Goal: Answer question/provide support

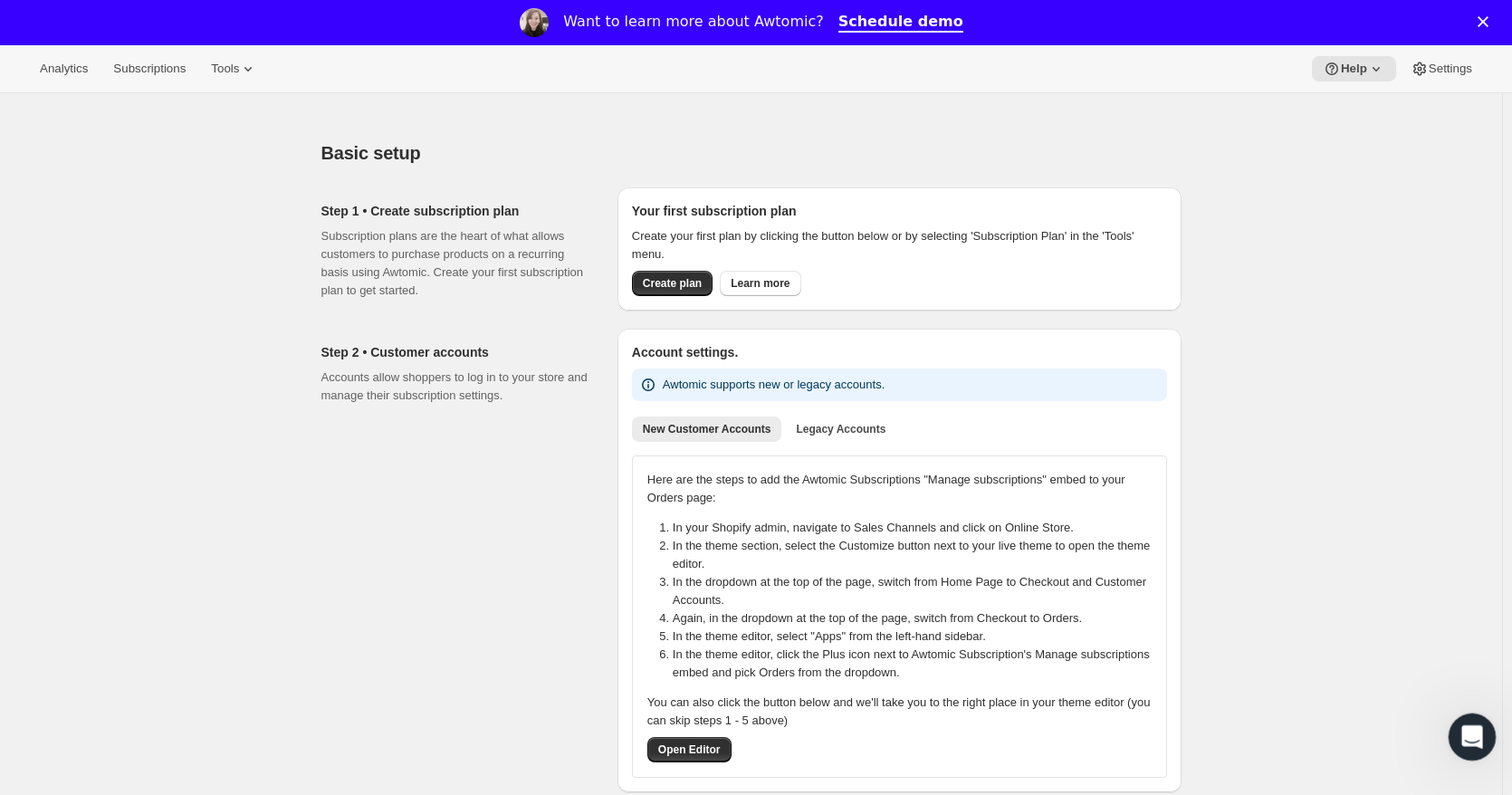
click at [1486, 742] on div "Open Intercom Messenger" at bounding box center [1470, 735] width 60 height 60
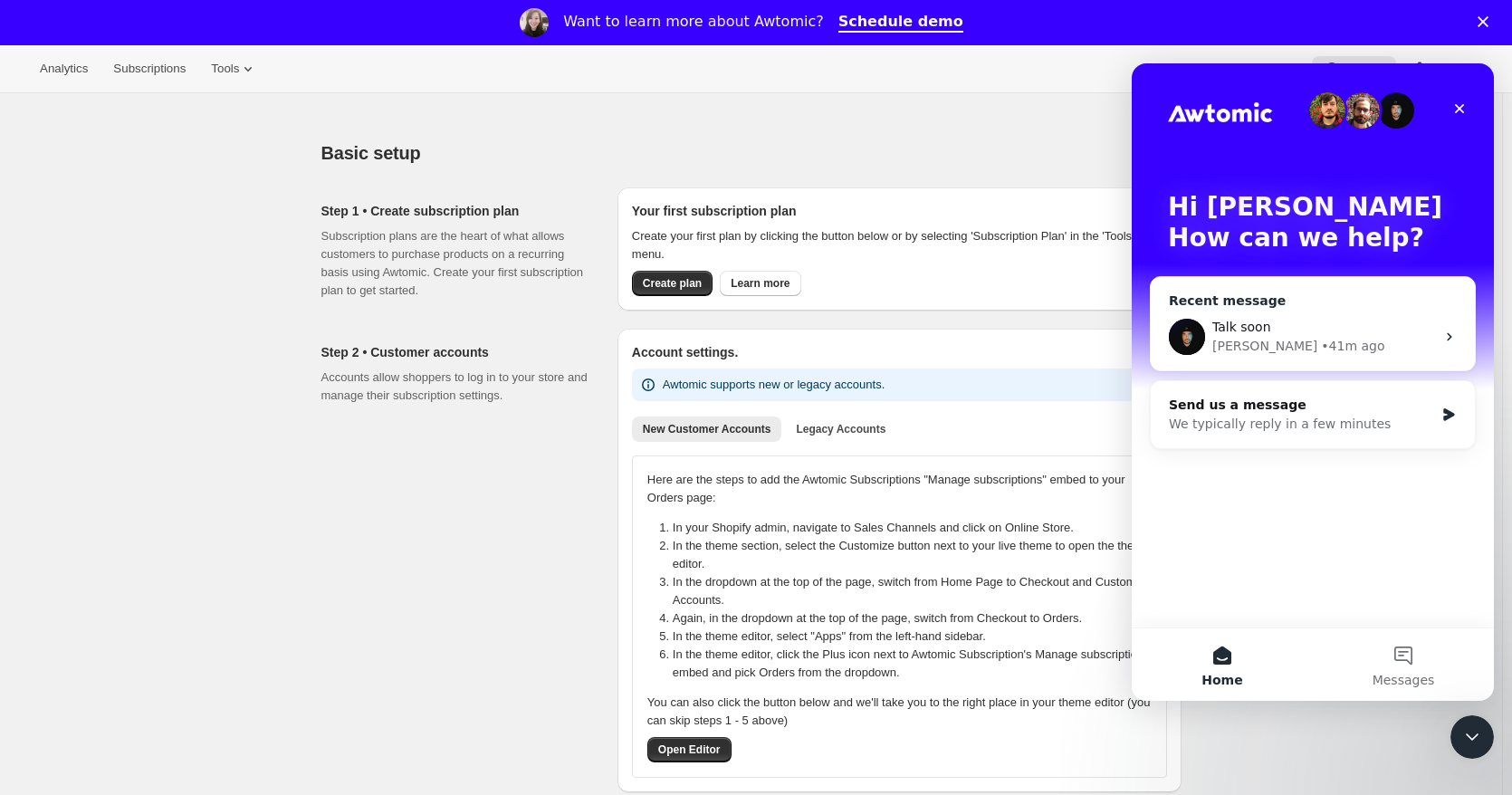
click at [1292, 330] on div "Talk soon" at bounding box center [1324, 327] width 222 height 19
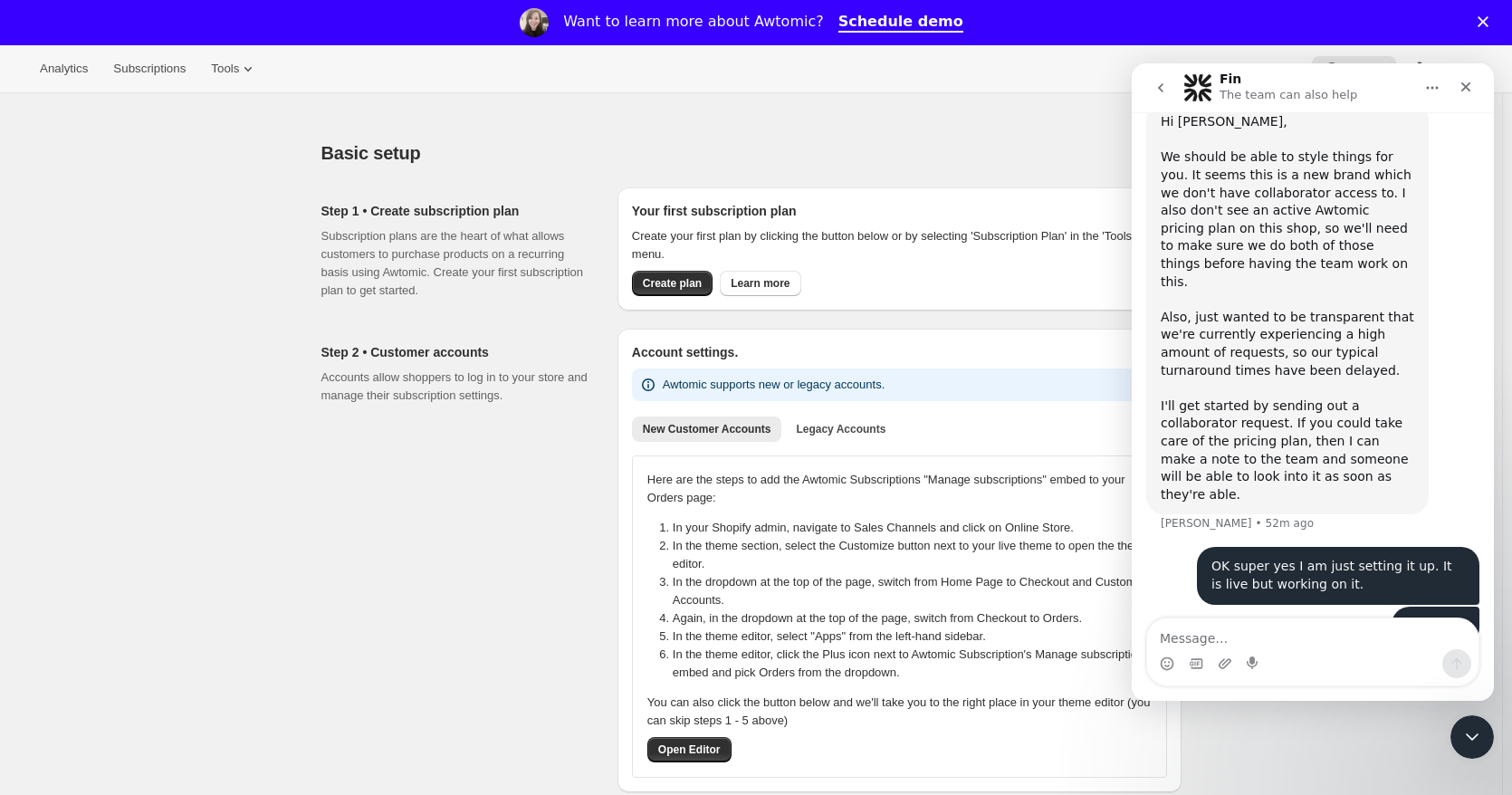
scroll to position [841, 0]
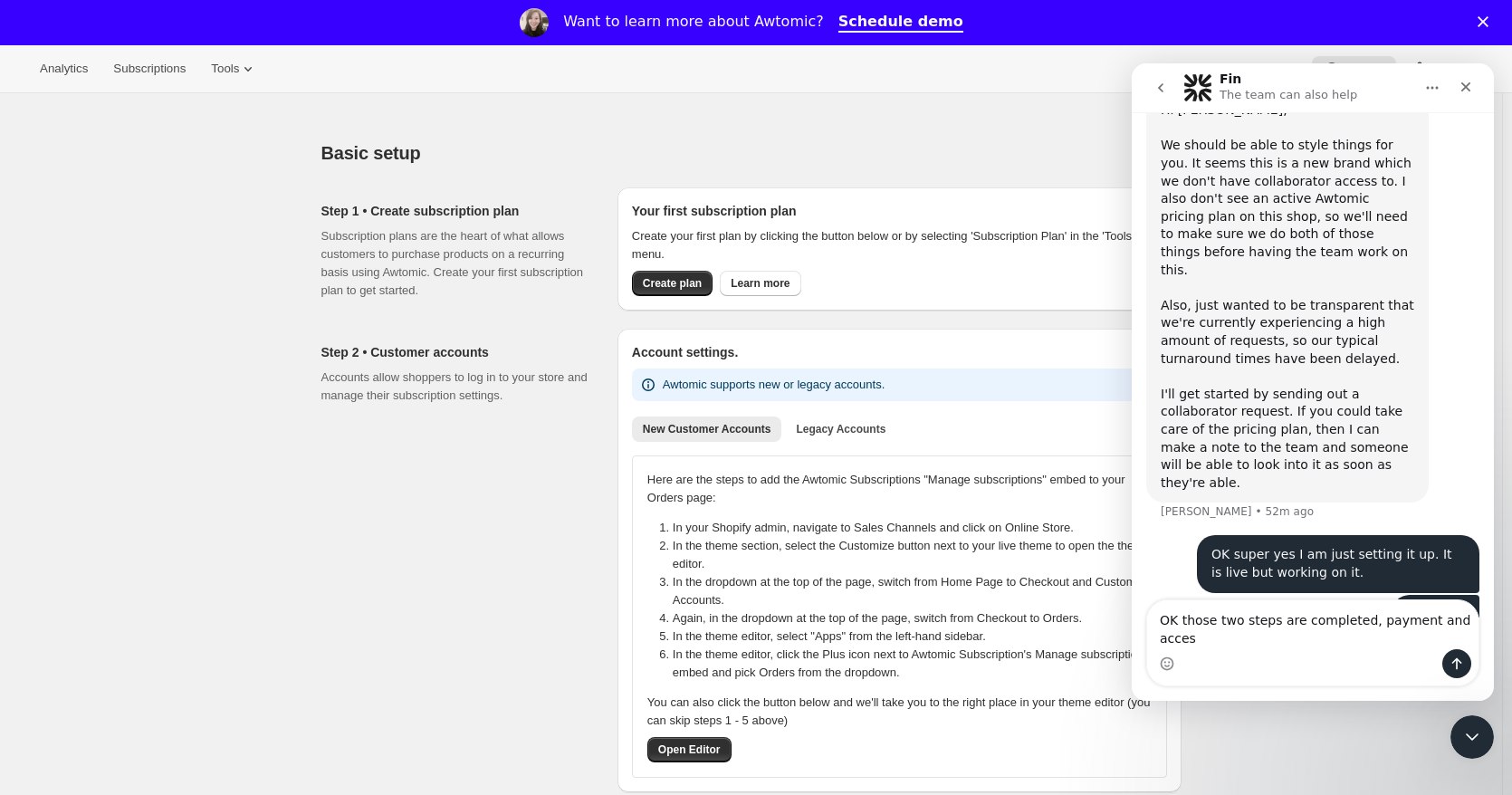
type textarea "OK those two steps are completed, payment and access"
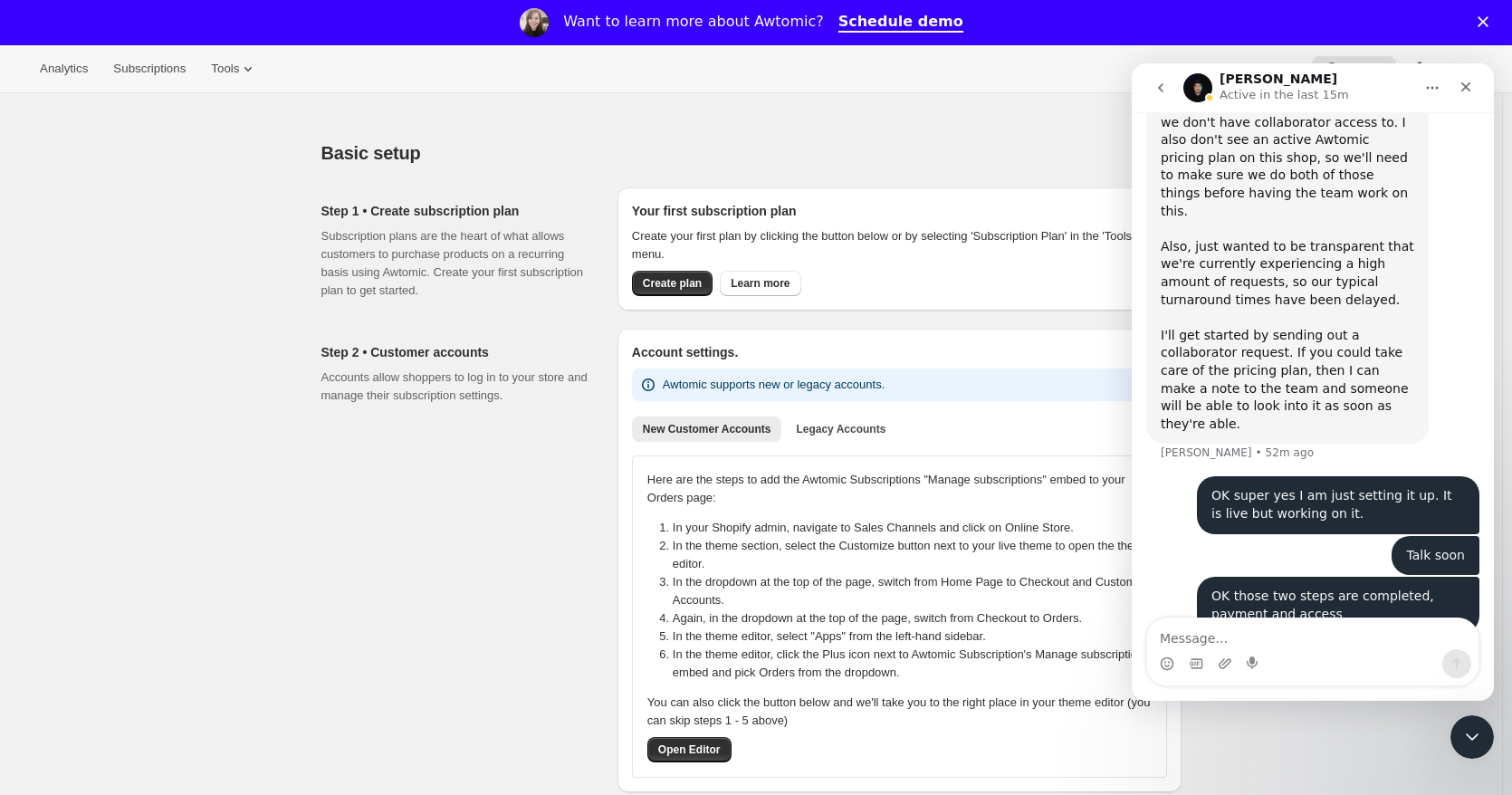
click at [464, 473] on div "Step 2 • Customer accounts Accounts allow shoppers to log in to your store and …" at bounding box center [462, 560] width 282 height 463
click at [1473, 725] on icon "Close Intercom Messenger" at bounding box center [1469, 734] width 21 height 21
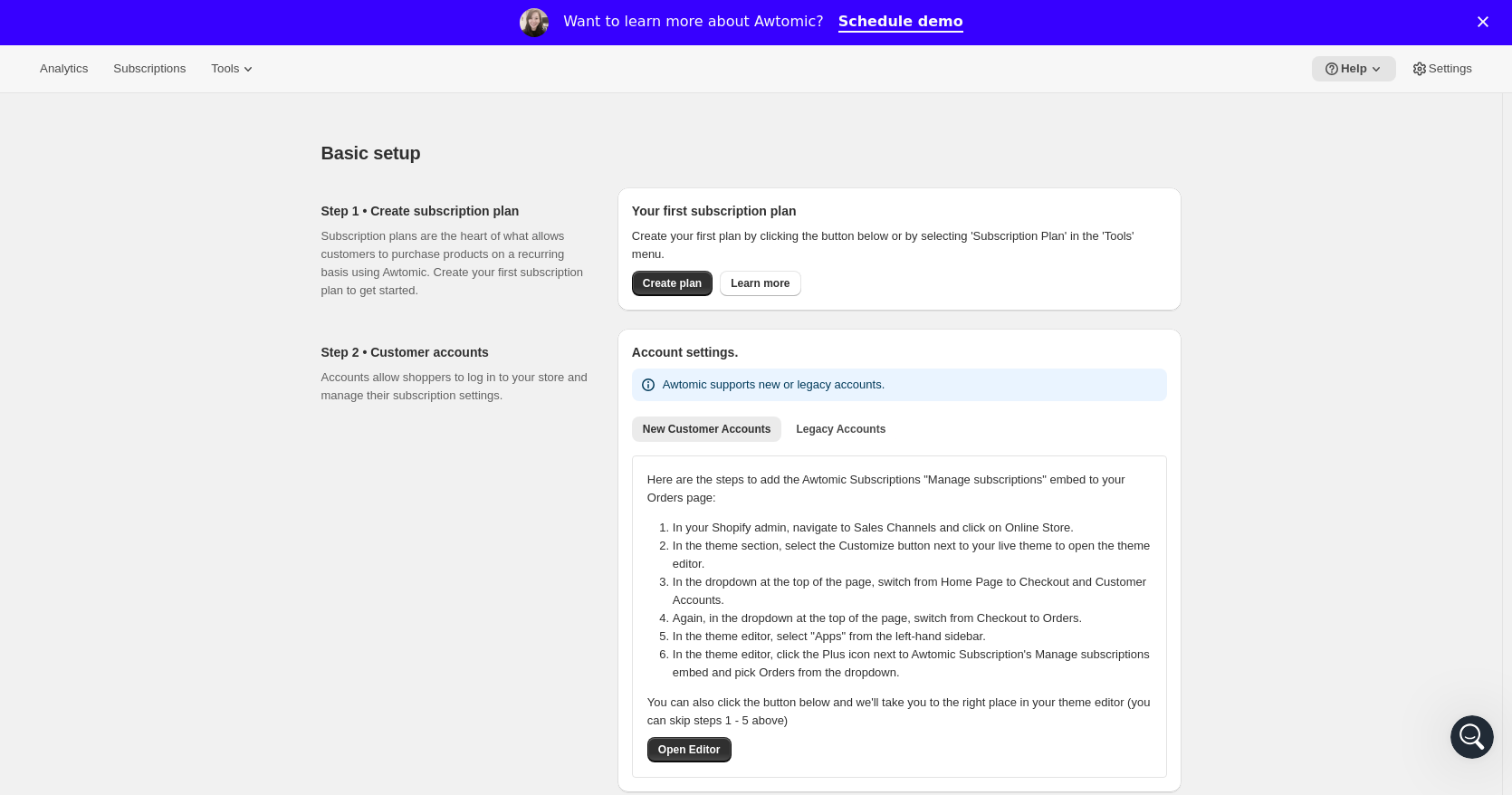
scroll to position [0, 0]
click at [1473, 752] on div "Open Intercom Messenger" at bounding box center [1470, 735] width 60 height 60
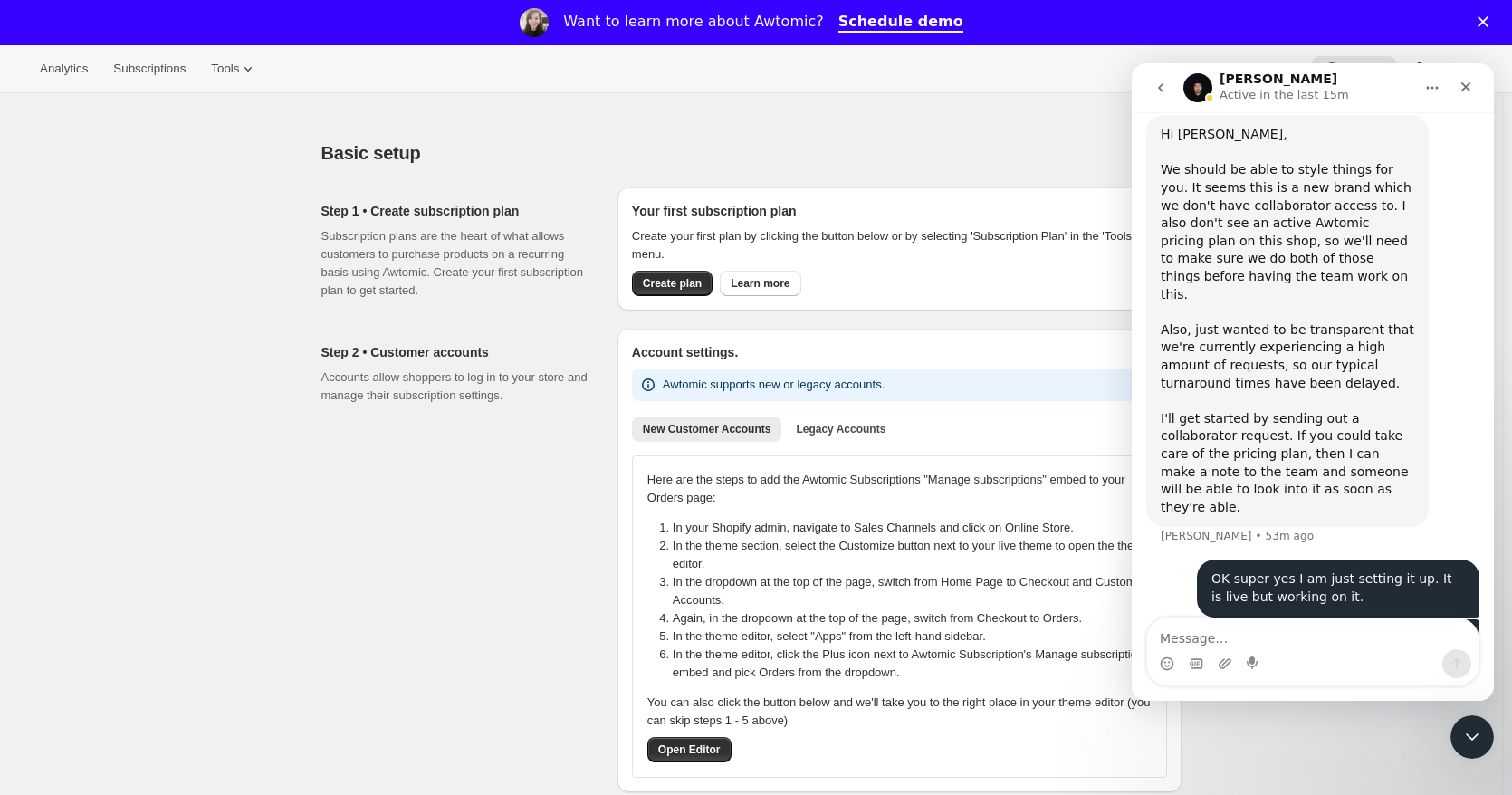
scroll to position [900, 0]
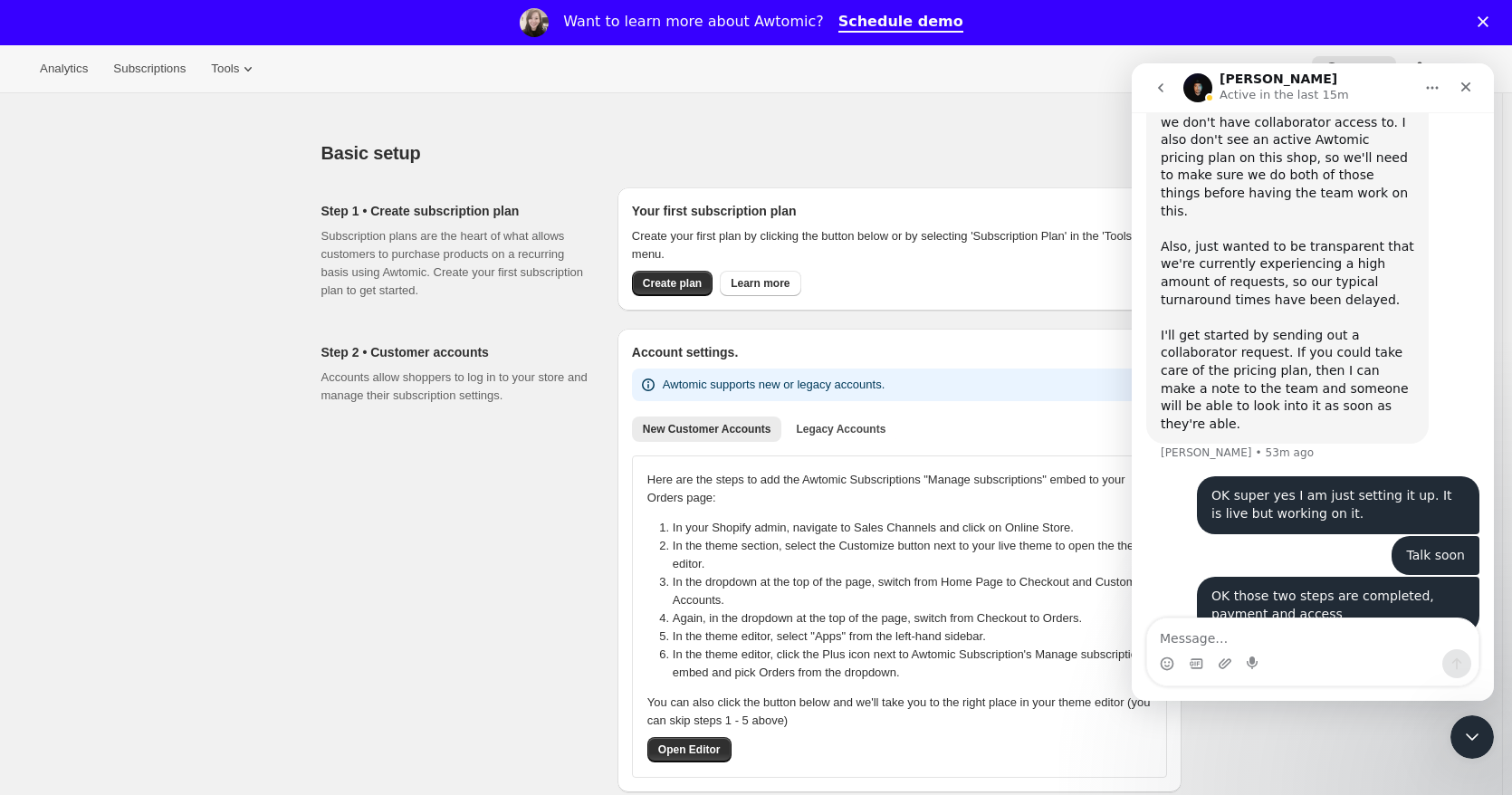
click at [1233, 82] on h1 "[PERSON_NAME]" at bounding box center [1278, 80] width 118 height 14
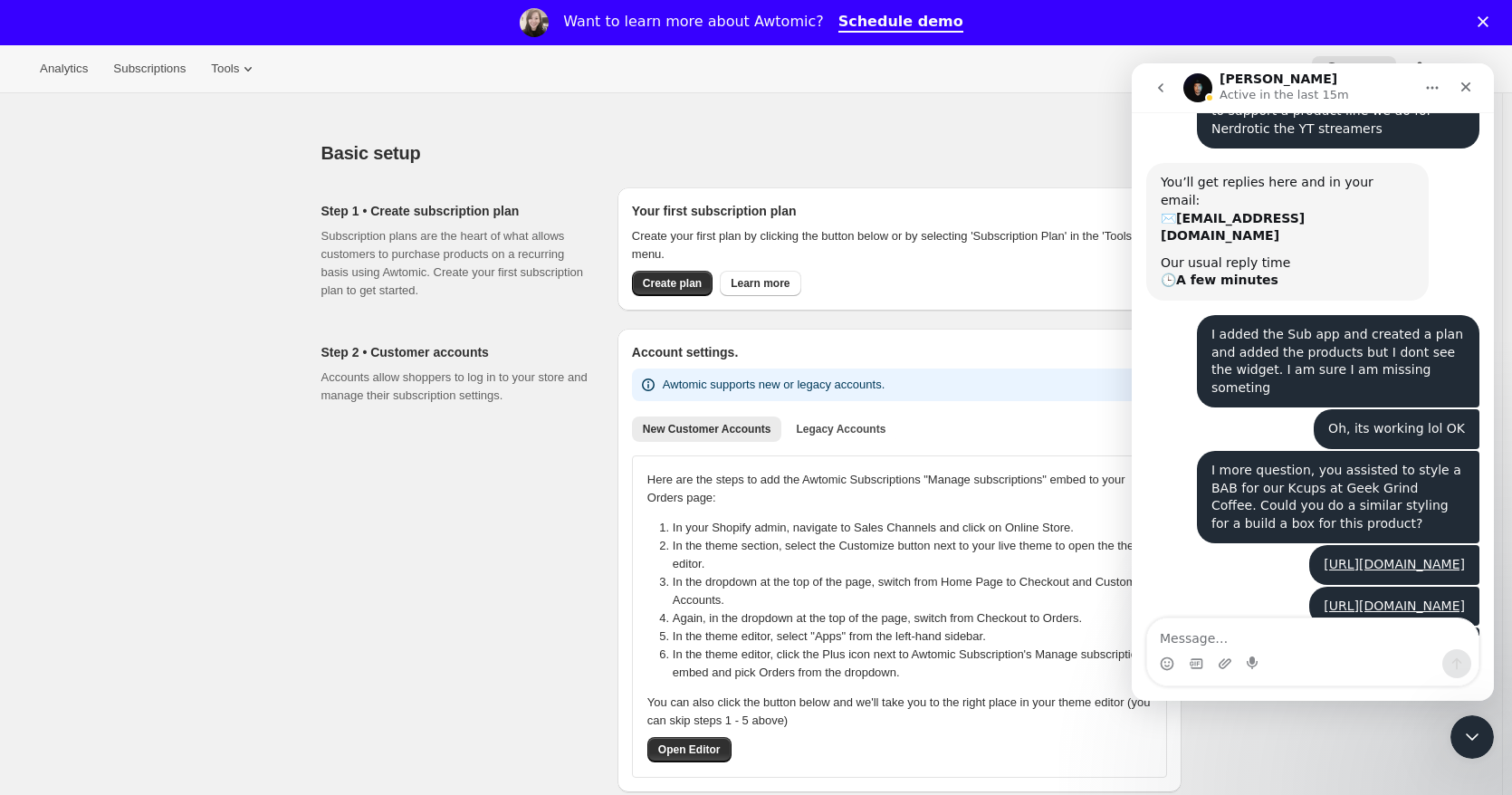
scroll to position [146, 0]
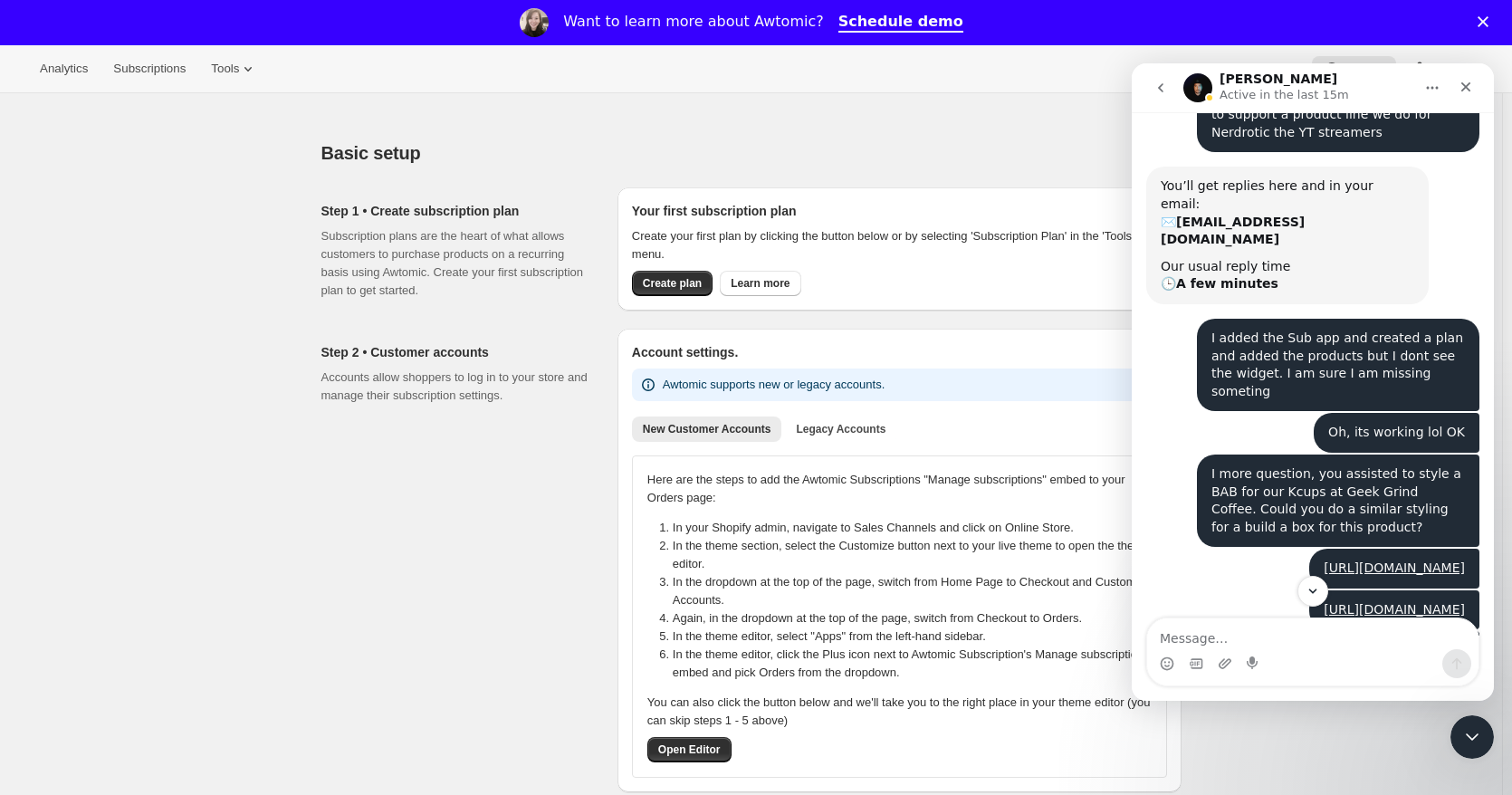
click at [361, 419] on div "Step 2 • Customer accounts Accounts allow shoppers to log in to your store and …" at bounding box center [462, 560] width 282 height 463
